Goal: Task Accomplishment & Management: Use online tool/utility

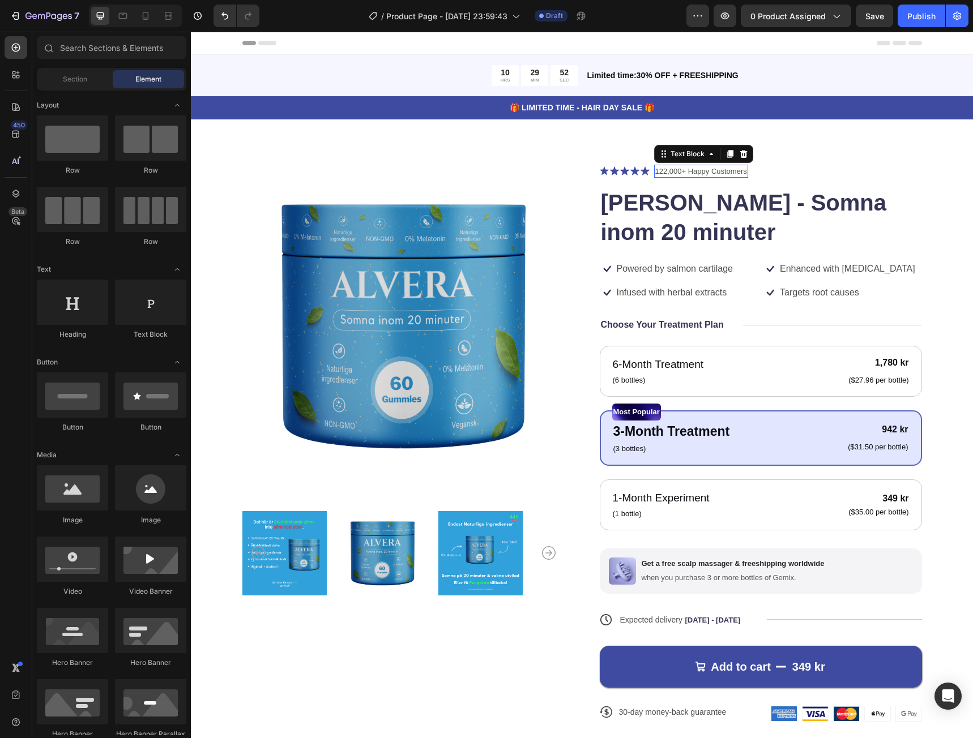
click at [720, 171] on p "122,000+ Happy Customers" at bounding box center [701, 171] width 92 height 11
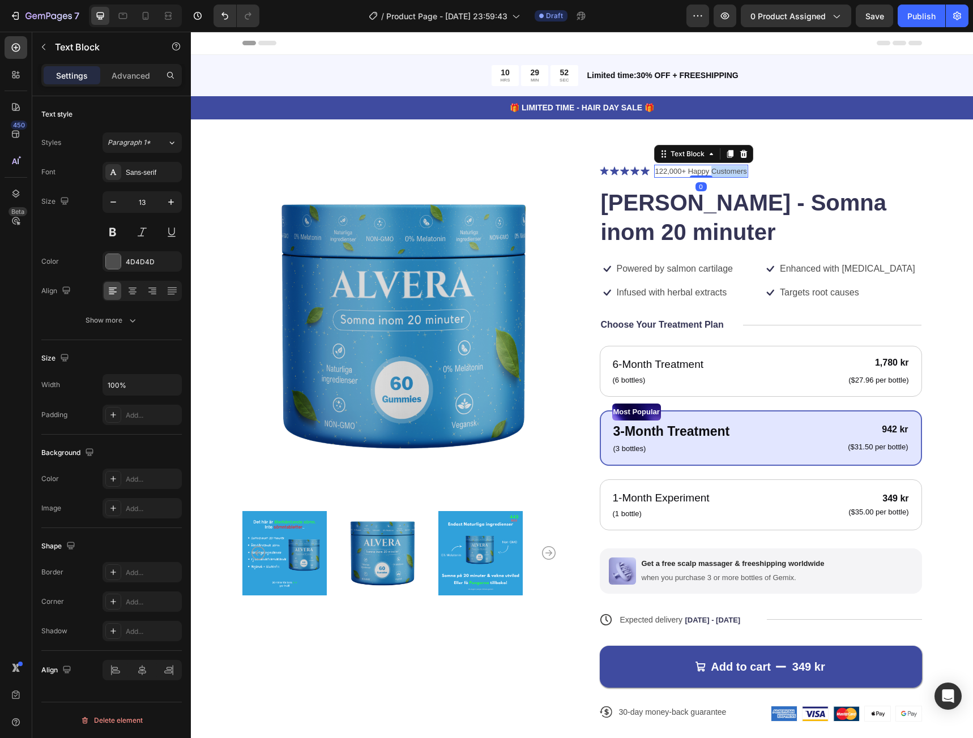
click at [720, 171] on p "122,000+ Happy Customers" at bounding box center [701, 171] width 92 height 11
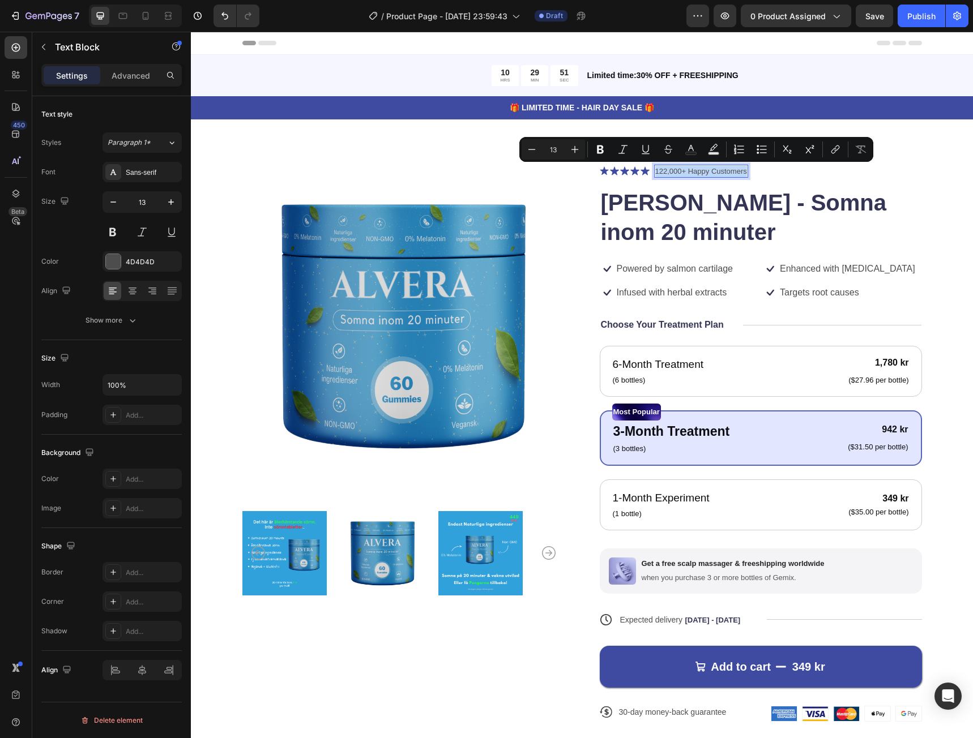
click at [721, 171] on p "122,000+ Happy Customers" at bounding box center [701, 171] width 92 height 11
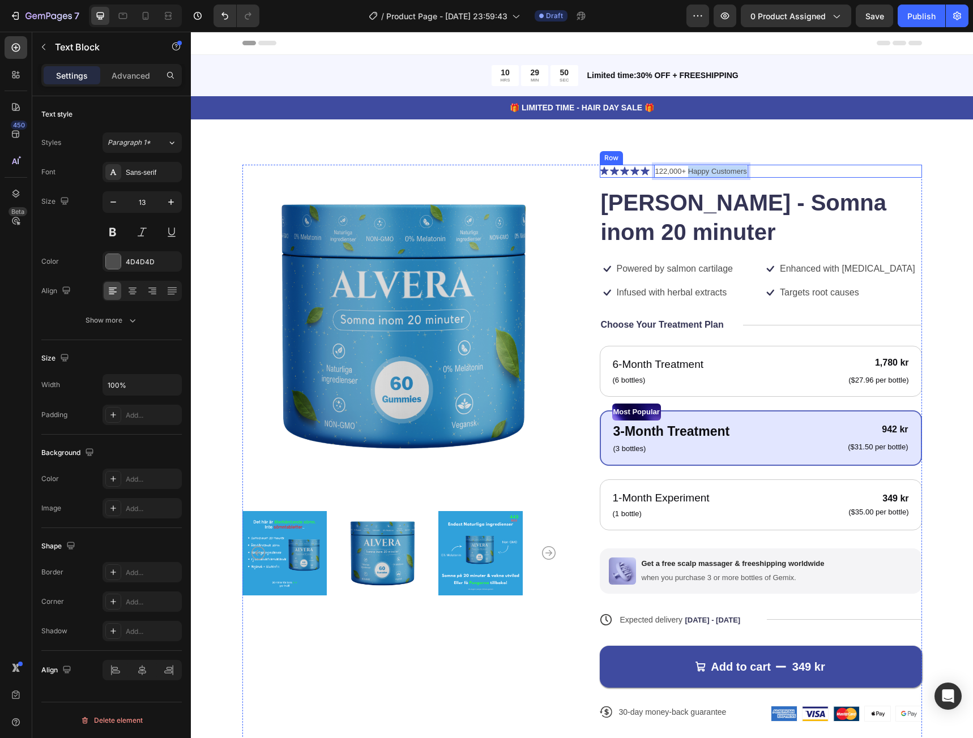
drag, startPoint x: 685, startPoint y: 171, endPoint x: 761, endPoint y: 171, distance: 75.9
click at [761, 171] on div "Icon Icon Icon Icon Icon Icon List 122,000+ Happy Customers Text Block 0 Row" at bounding box center [761, 172] width 322 height 14
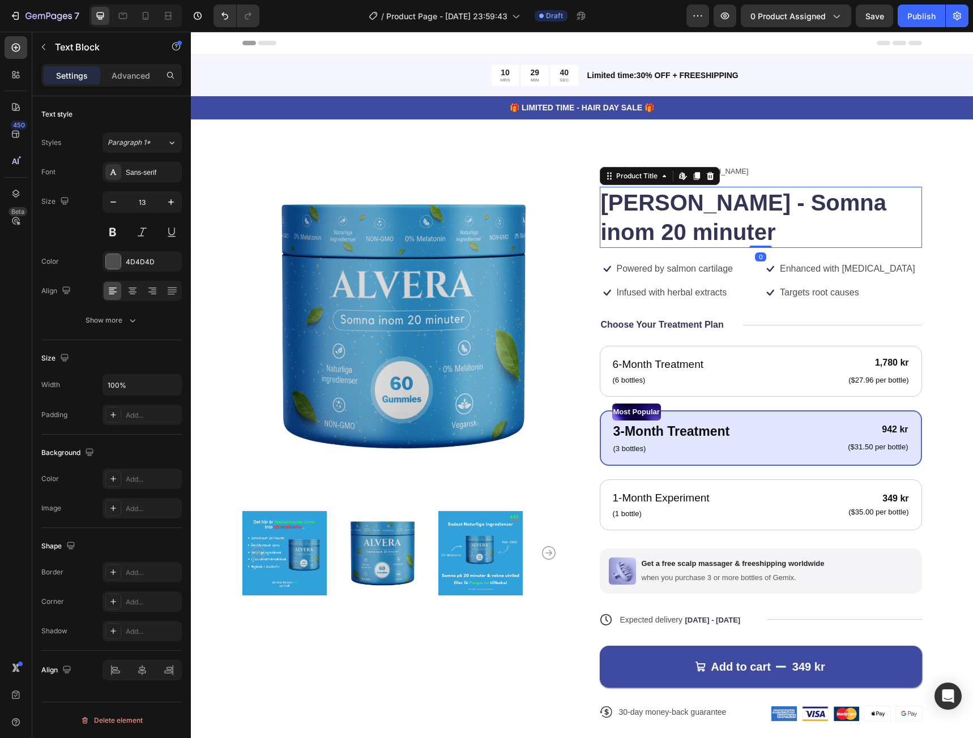
click at [709, 215] on h1 "[PERSON_NAME] - Somna inom 20 minuter" at bounding box center [761, 217] width 322 height 61
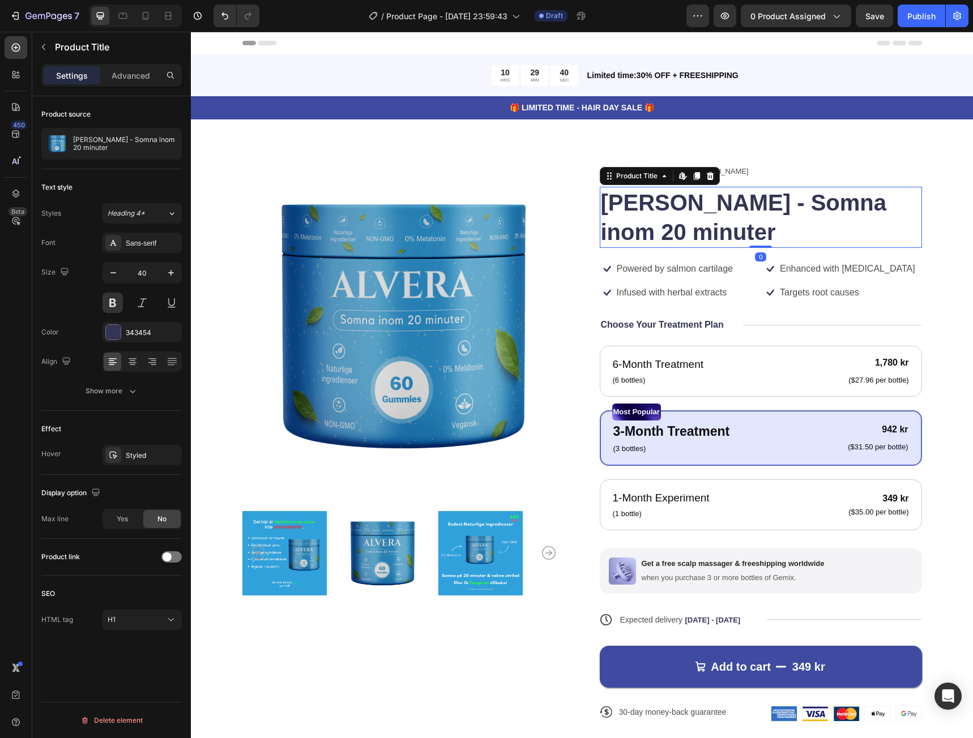
click at [807, 209] on h1 "[PERSON_NAME] - Somna inom 20 minuter" at bounding box center [761, 217] width 322 height 61
